Goal: Information Seeking & Learning: Learn about a topic

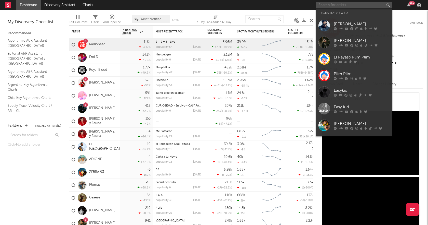
click at [328, 2] on input "text" at bounding box center [354, 5] width 76 height 6
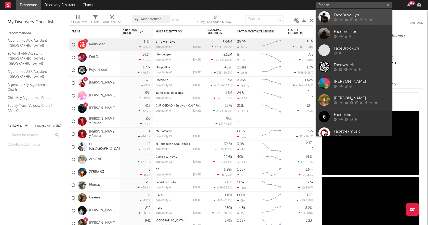
type input "facebr"
click at [355, 17] on div "FaceBrooklyn" at bounding box center [362, 15] width 56 height 6
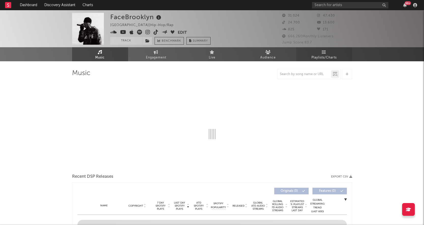
select select "6m"
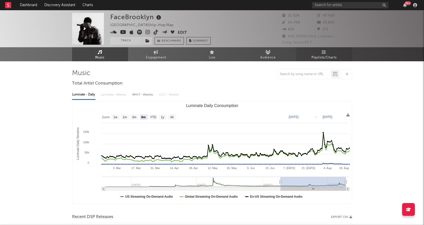
click at [320, 55] on span "Playlists/Charts" at bounding box center [324, 58] width 25 height 6
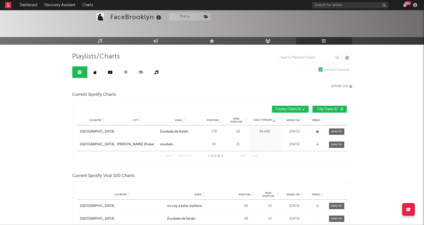
scroll to position [25, 0]
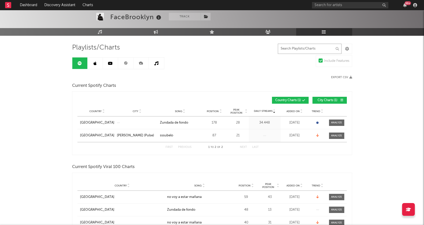
click at [294, 47] on input "text" at bounding box center [310, 49] width 64 height 10
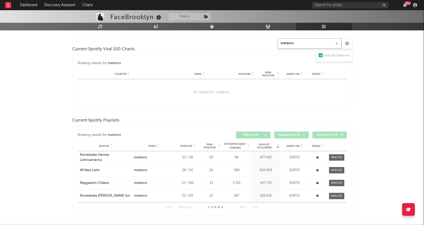
scroll to position [153, 0]
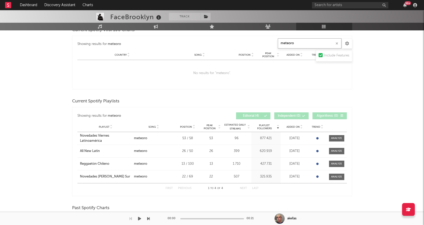
type input "meteoro"
